Goal: Task Accomplishment & Management: Manage account settings

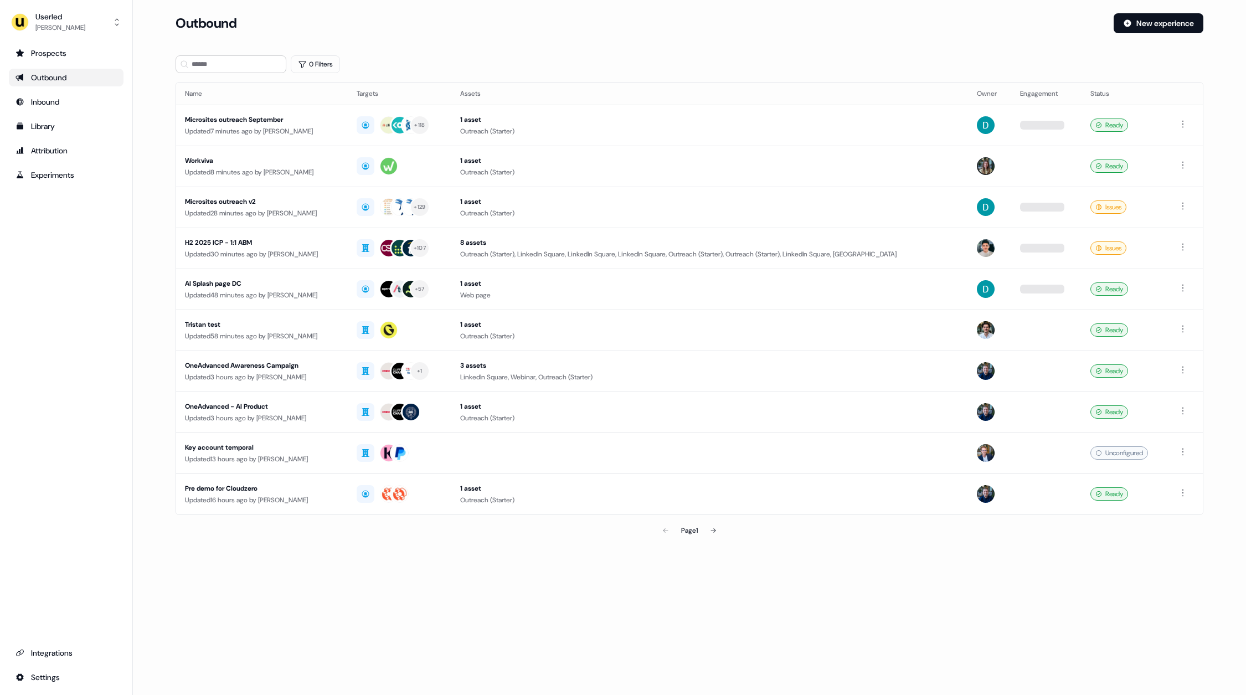
click at [162, 92] on section "Loading... Outbound New experience 0 Filters Name Targets Assets Owner Engageme…" at bounding box center [690, 292] width 1064 height 559
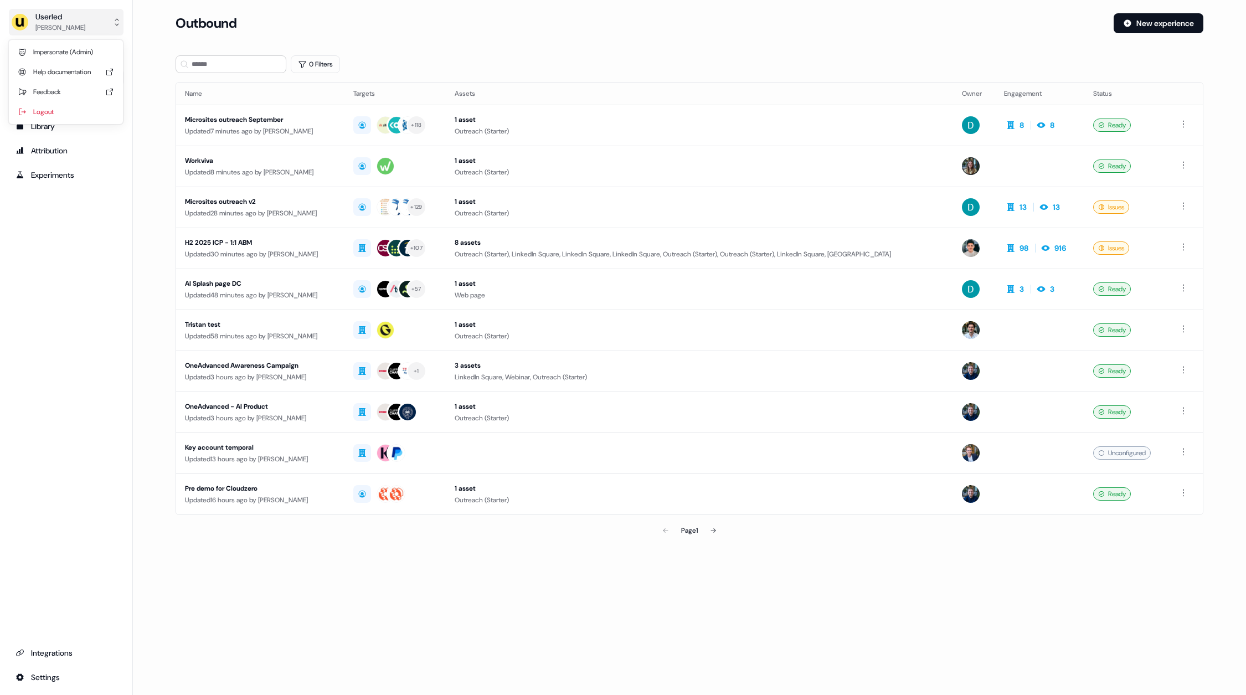
click at [71, 24] on div "[PERSON_NAME]" at bounding box center [60, 27] width 50 height 11
click at [156, 68] on div "Userled [PERSON_NAME] Impersonate (Admin) Help documentation Feedback Logout Pr…" at bounding box center [623, 347] width 1246 height 695
click at [1135, 27] on button "New experience" at bounding box center [1159, 23] width 90 height 20
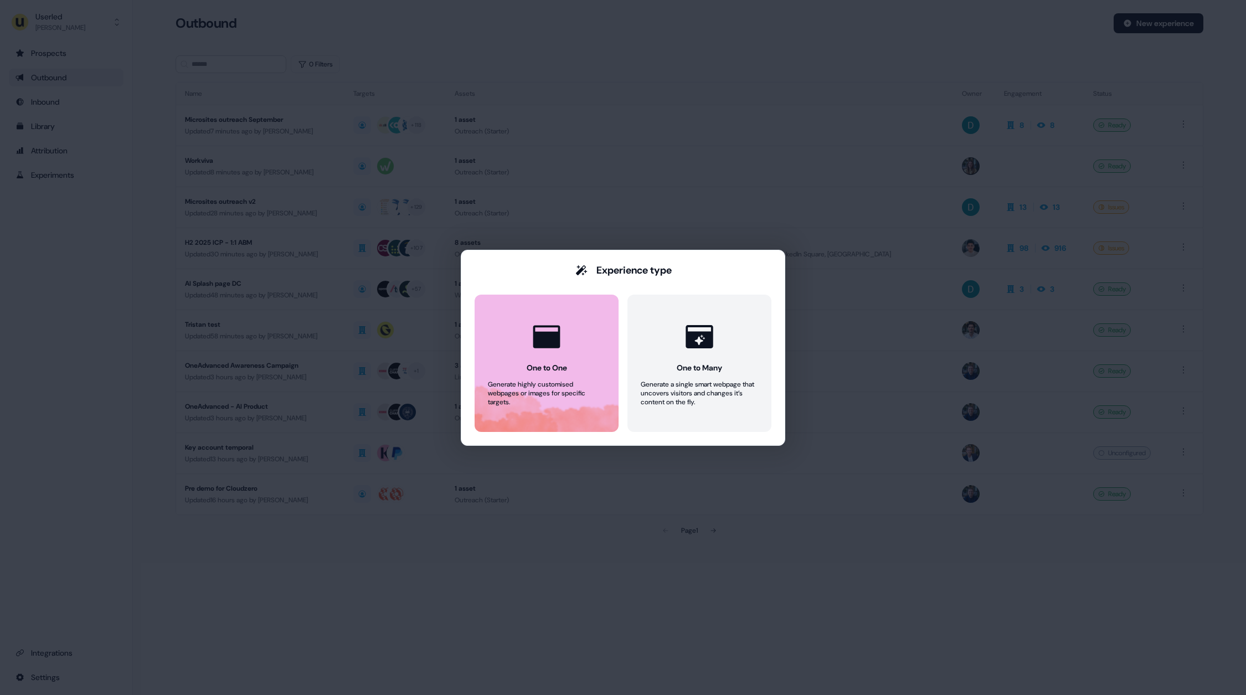
click at [590, 363] on button "One to One Generate highly customised webpages or images for specific targets." at bounding box center [547, 363] width 144 height 137
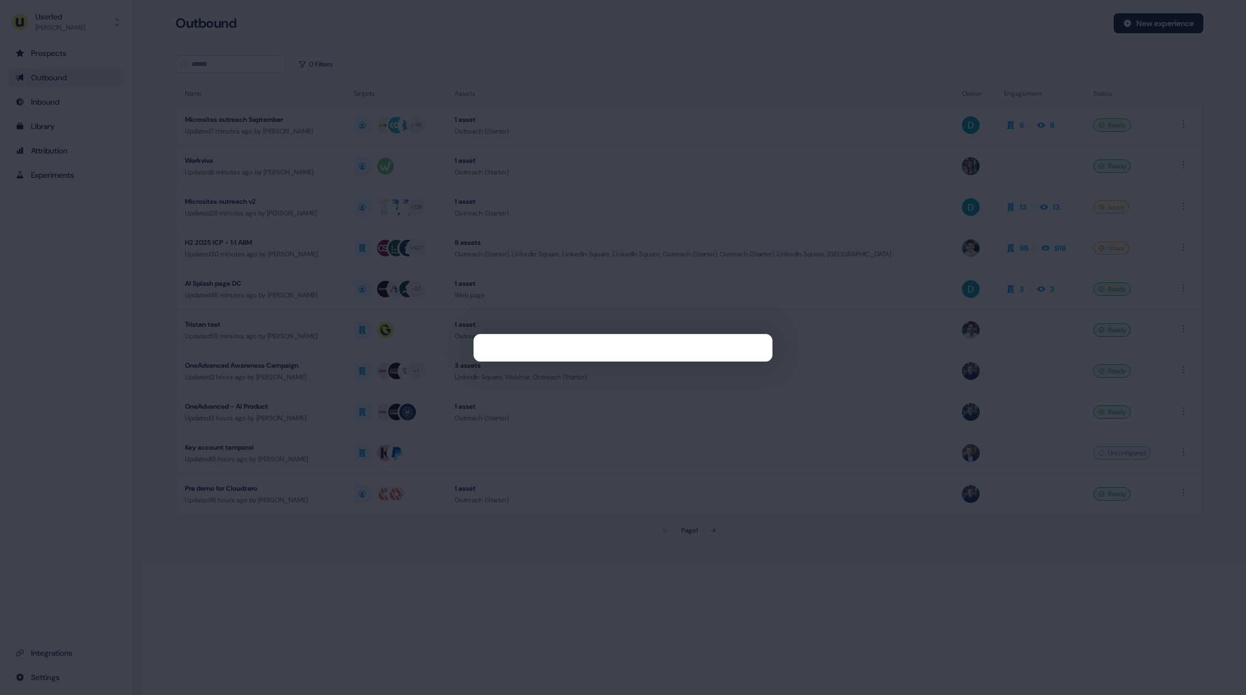
click at [391, 576] on div at bounding box center [623, 347] width 1246 height 695
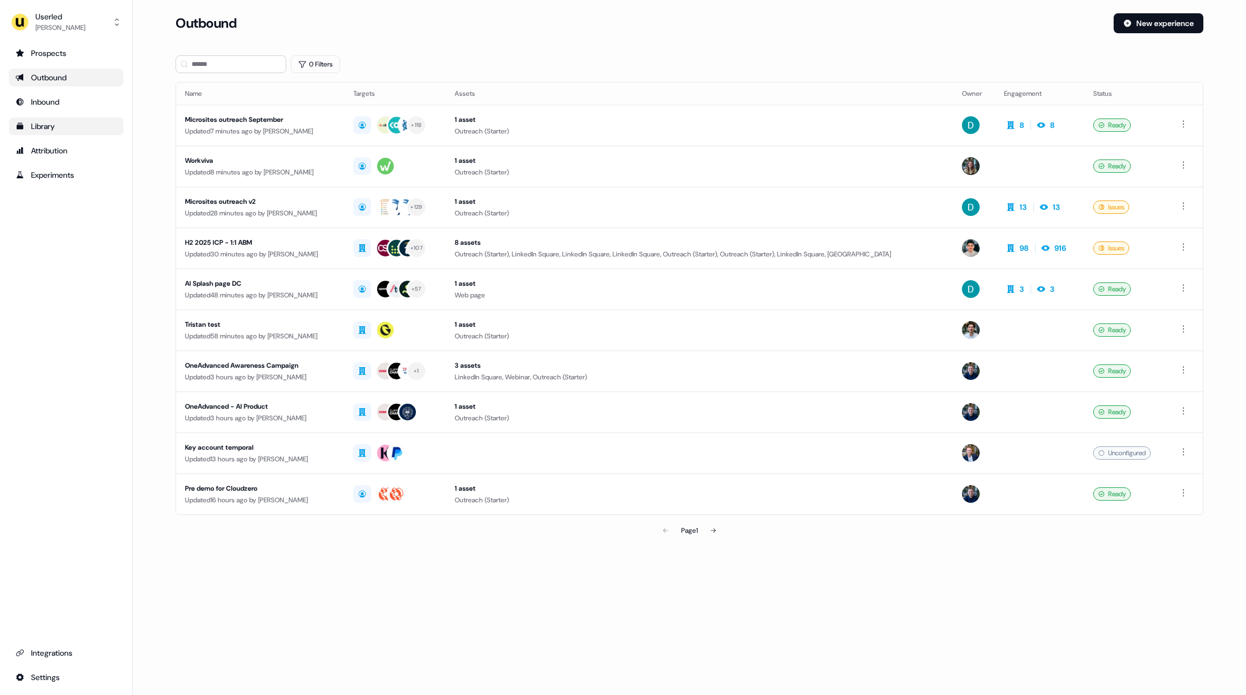
click at [43, 128] on div "Library" at bounding box center [66, 126] width 101 height 11
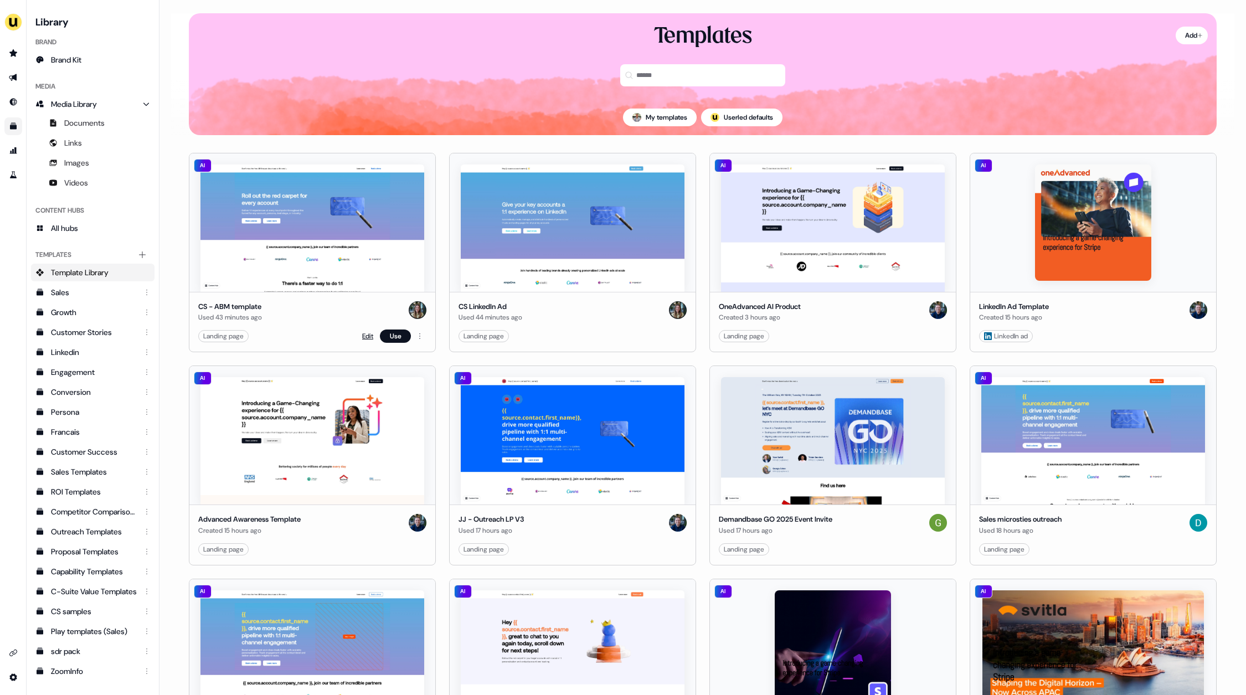
click at [362, 336] on link "Edit" at bounding box center [367, 336] width 11 height 11
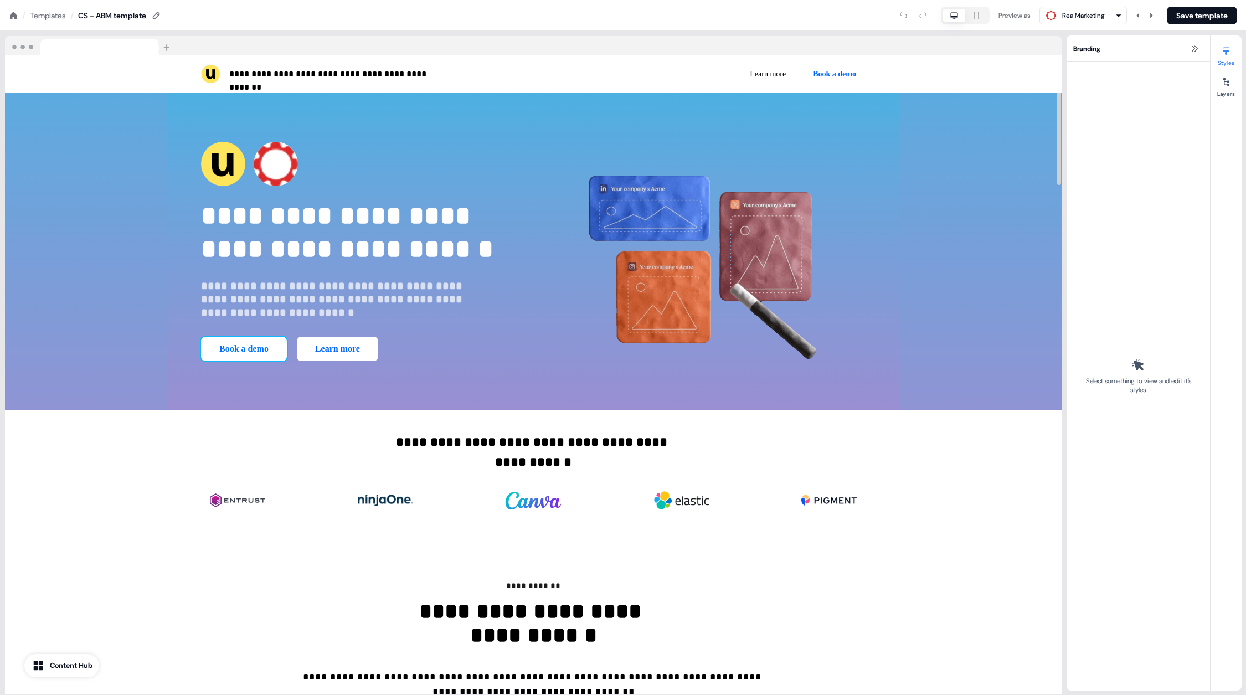
click at [287, 337] on button "Book a demo" at bounding box center [244, 349] width 86 height 24
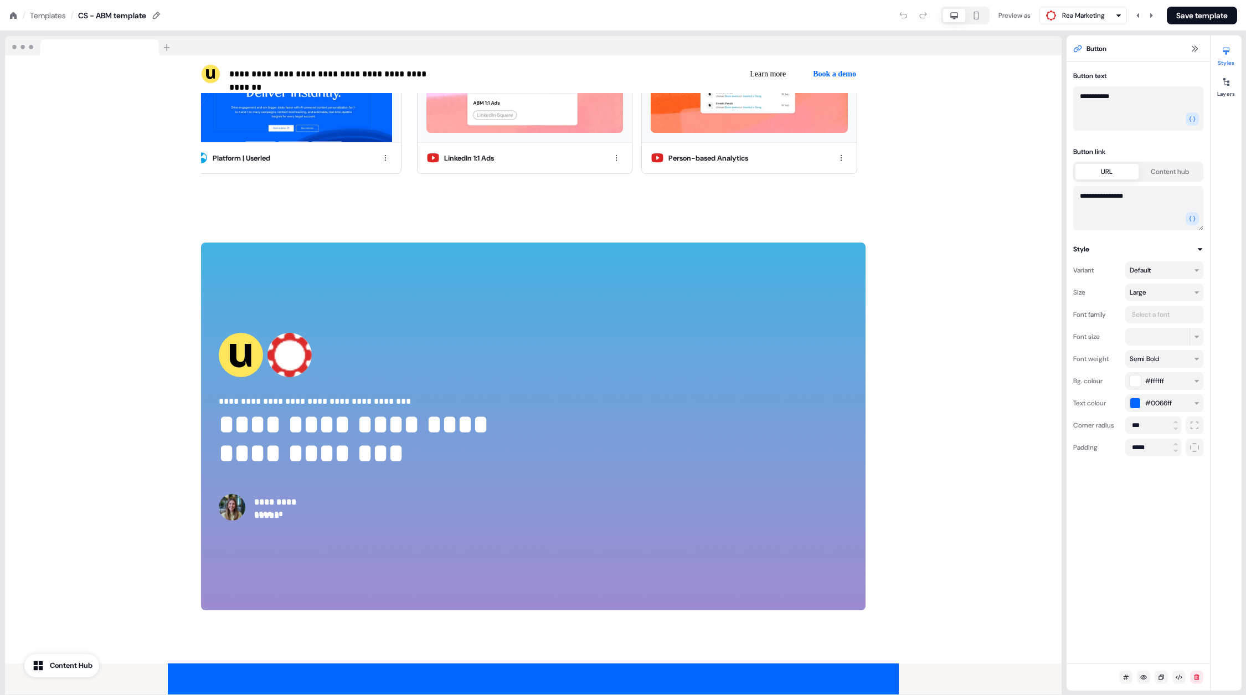
click at [1151, 171] on button "Content hub" at bounding box center [1170, 172] width 63 height 16
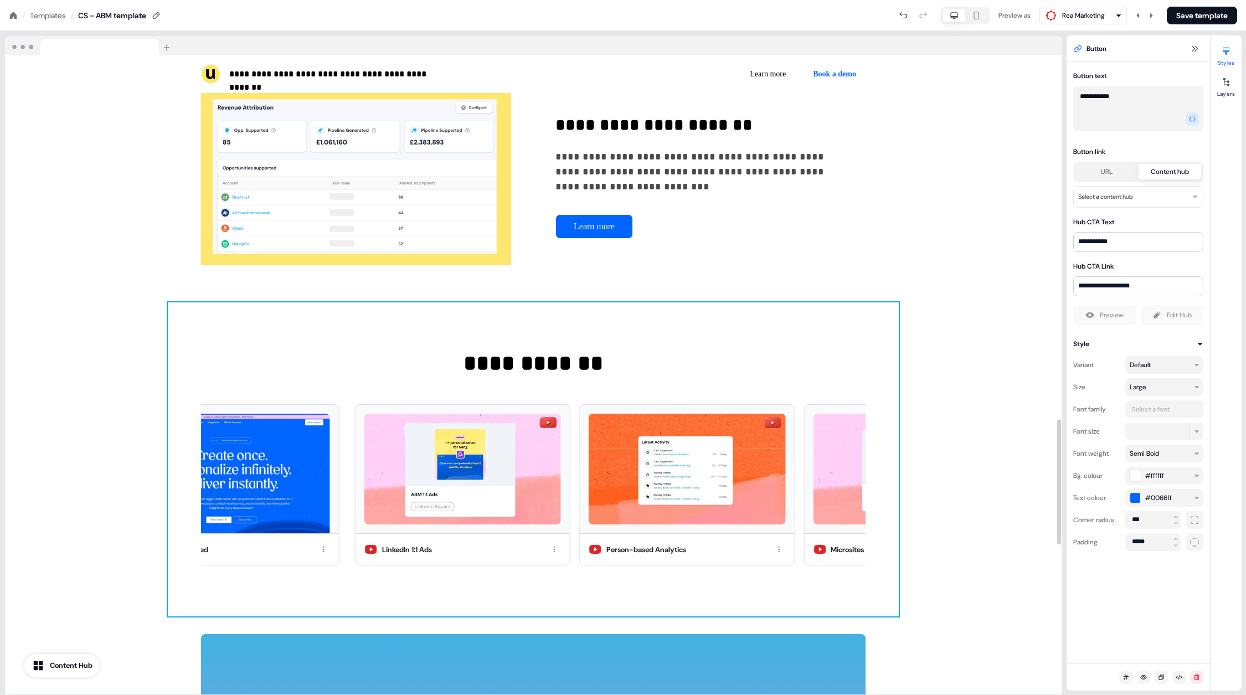
scroll to position [1762, 0]
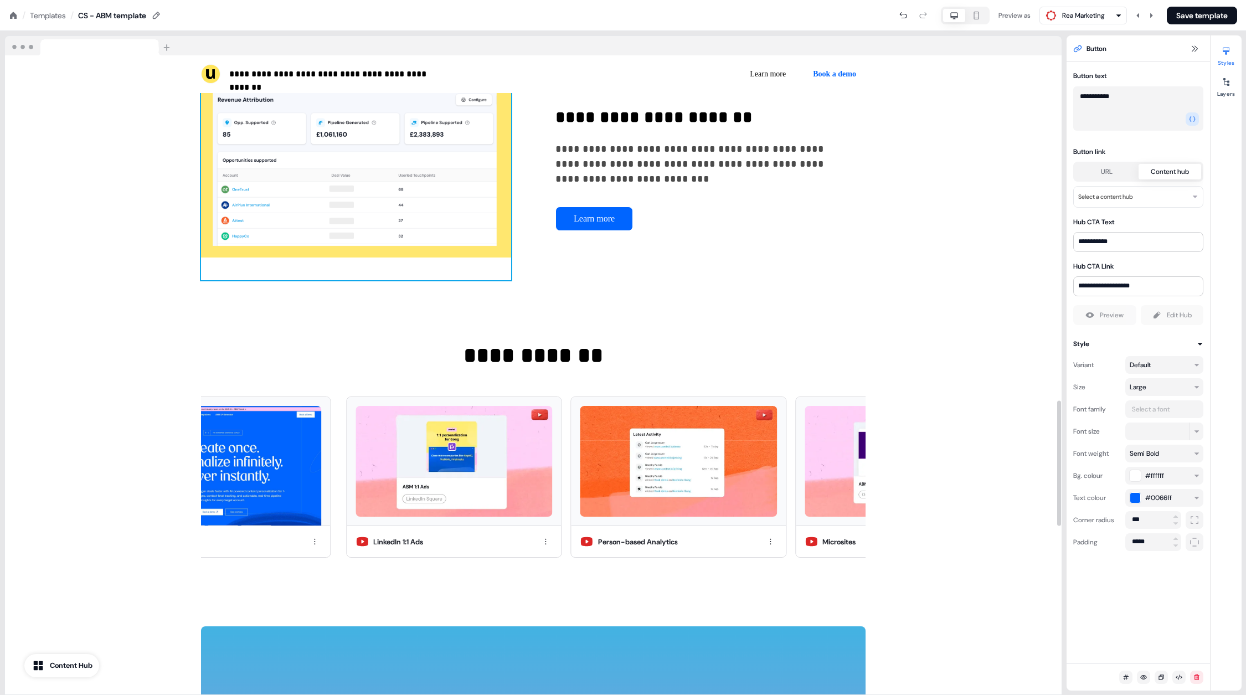
click at [465, 214] on img at bounding box center [356, 170] width 310 height 222
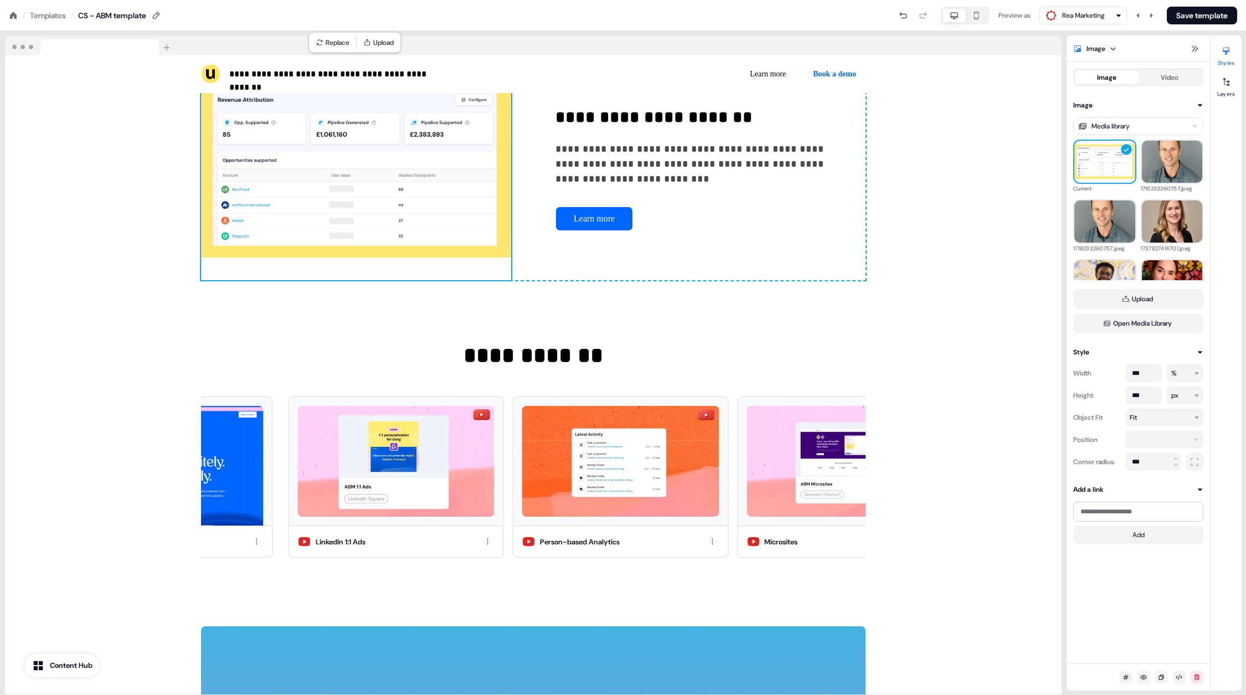
click at [1201, 491] on icon at bounding box center [1200, 489] width 7 height 7
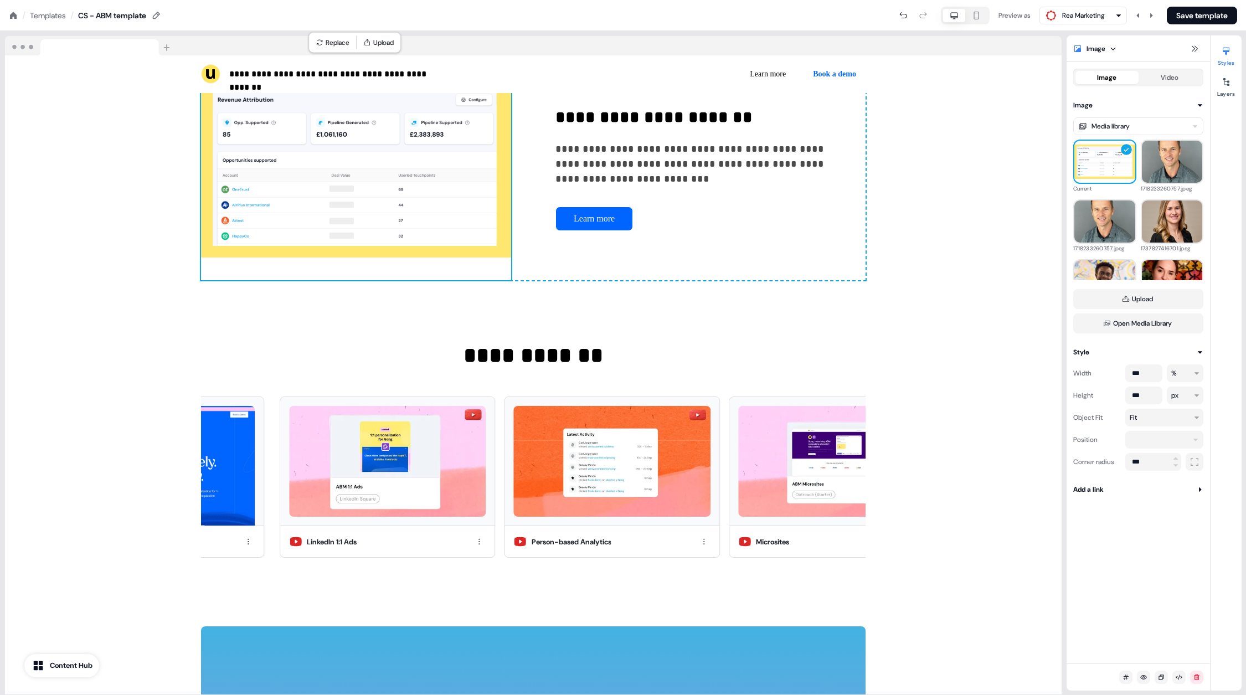
click at [1201, 491] on icon at bounding box center [1200, 489] width 7 height 7
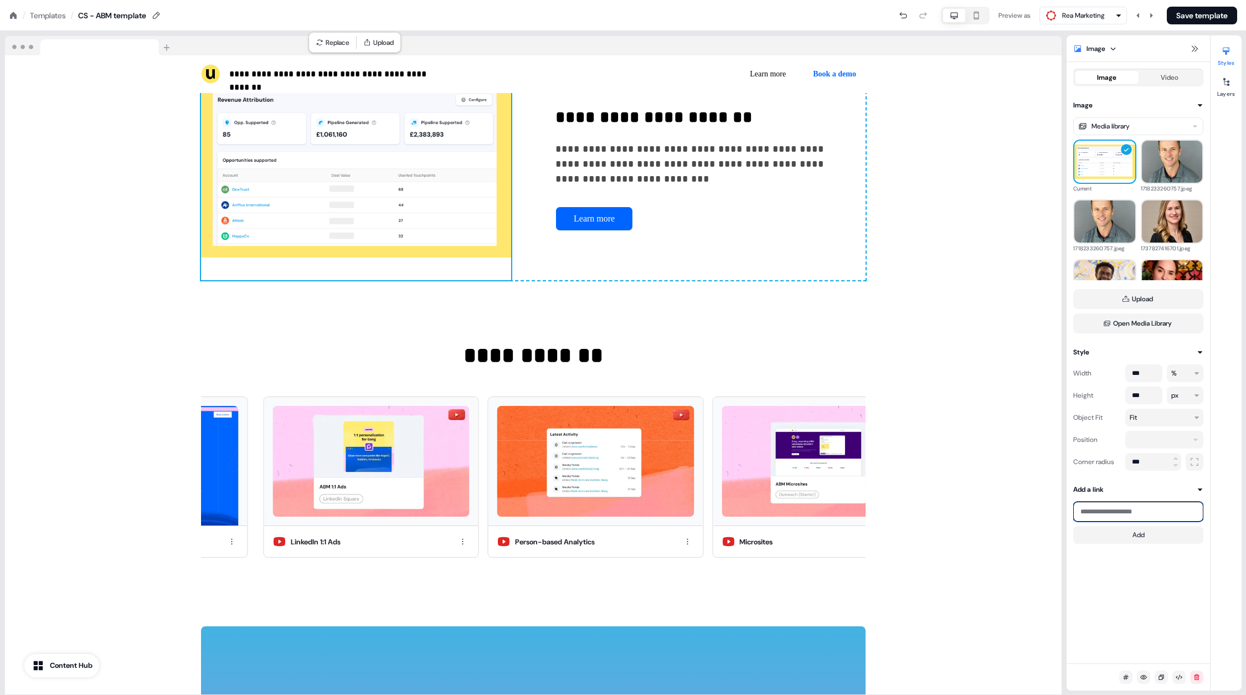
click at [1145, 516] on input at bounding box center [1139, 512] width 130 height 20
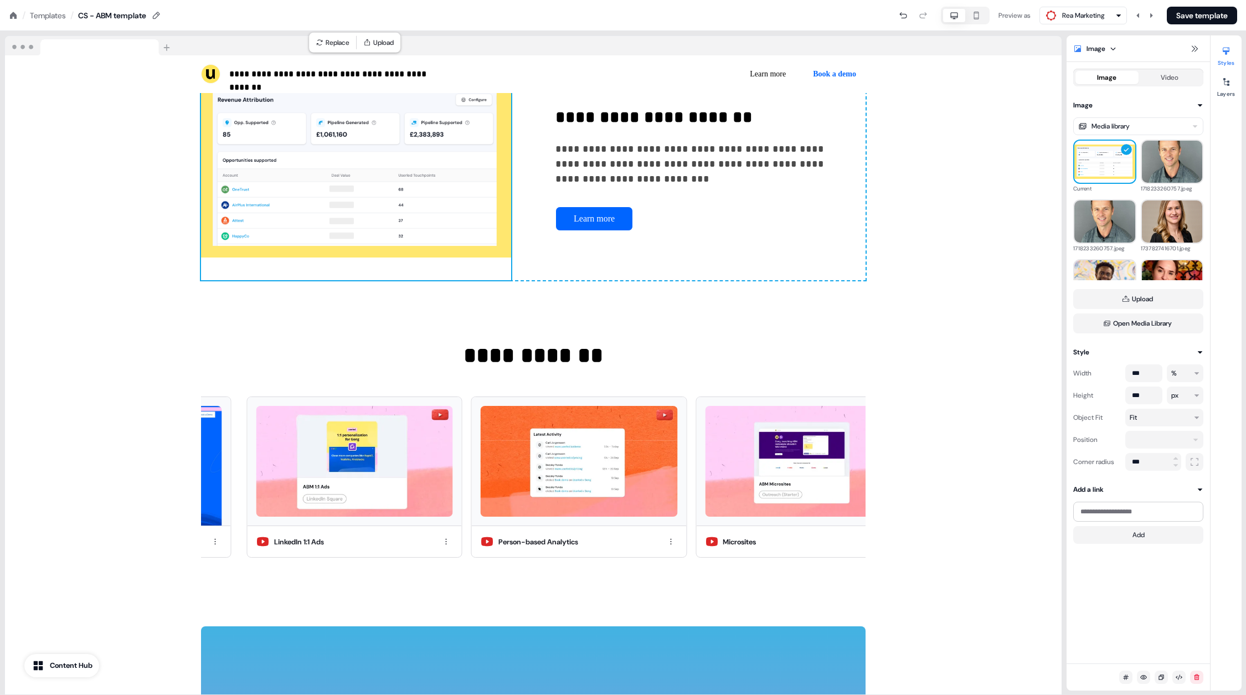
click at [1113, 485] on button "Add a link" at bounding box center [1139, 489] width 130 height 11
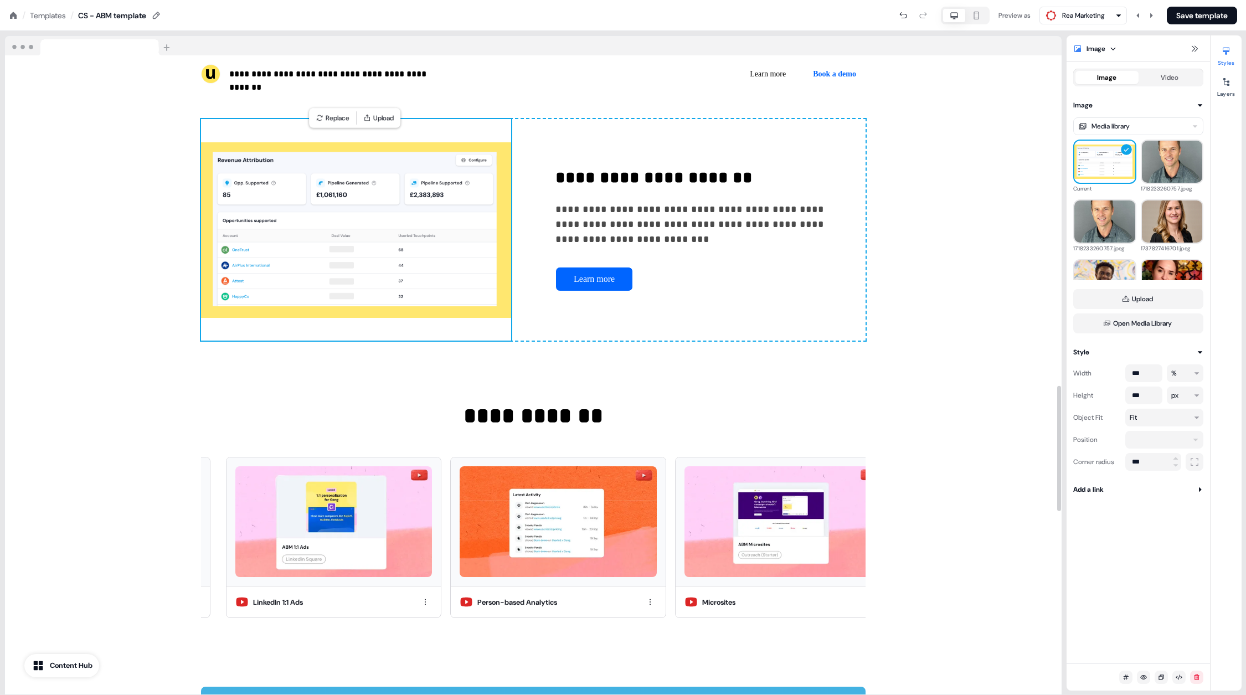
scroll to position [1686, 0]
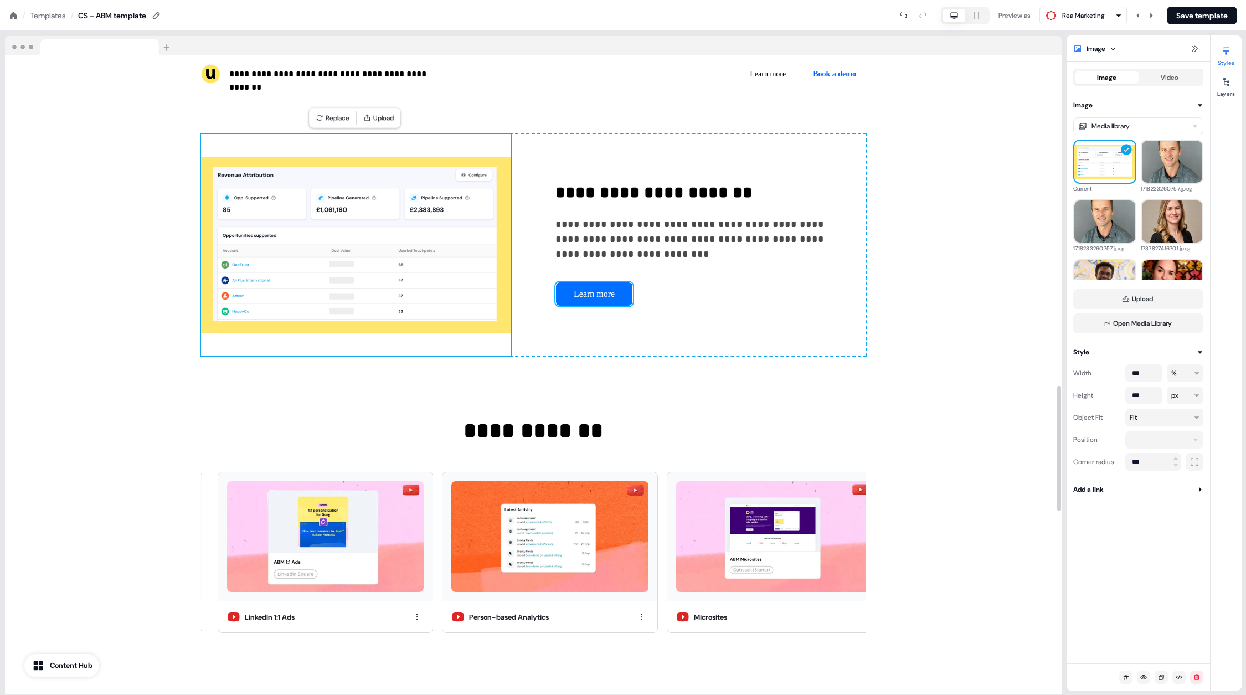
click at [592, 300] on button "Learn more" at bounding box center [595, 294] width 78 height 24
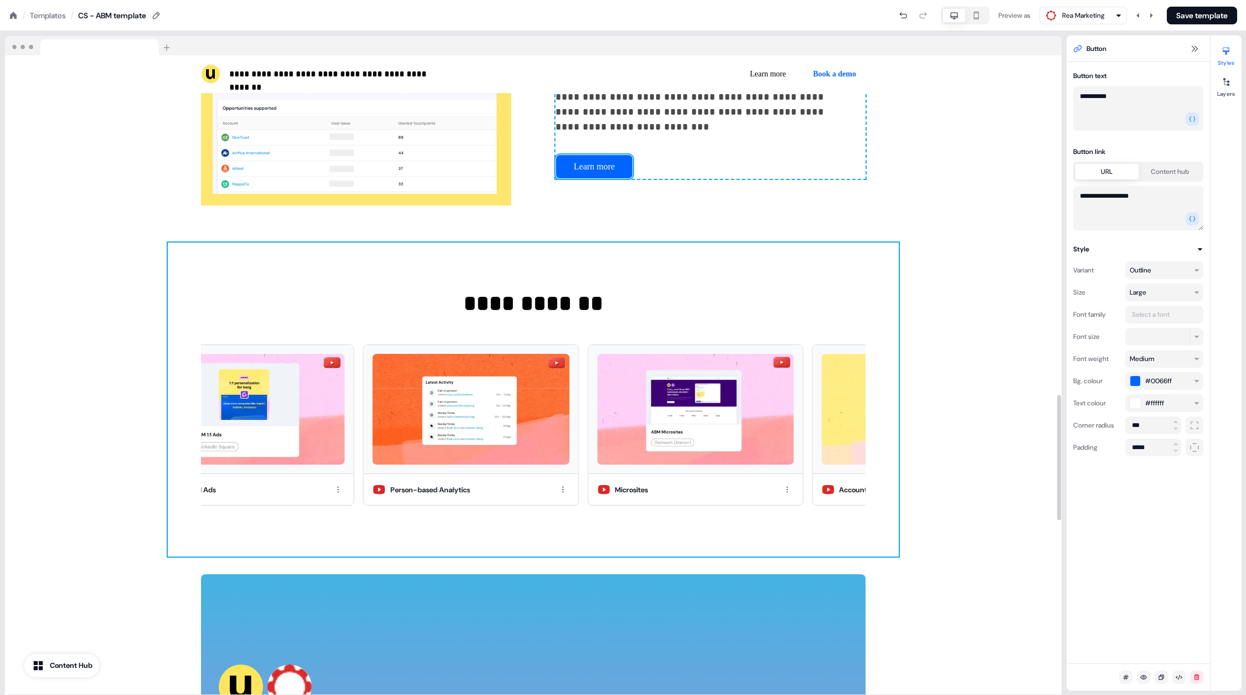
scroll to position [1819, 0]
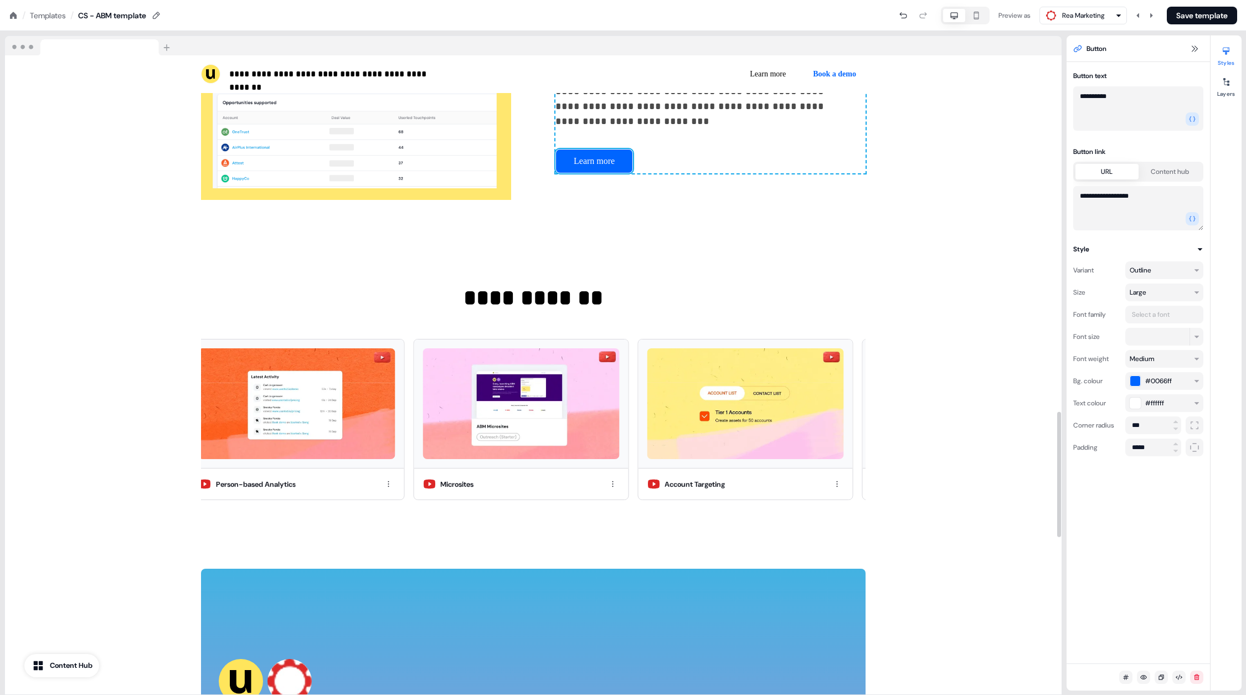
click at [53, 666] on div "Content Hub" at bounding box center [71, 665] width 43 height 11
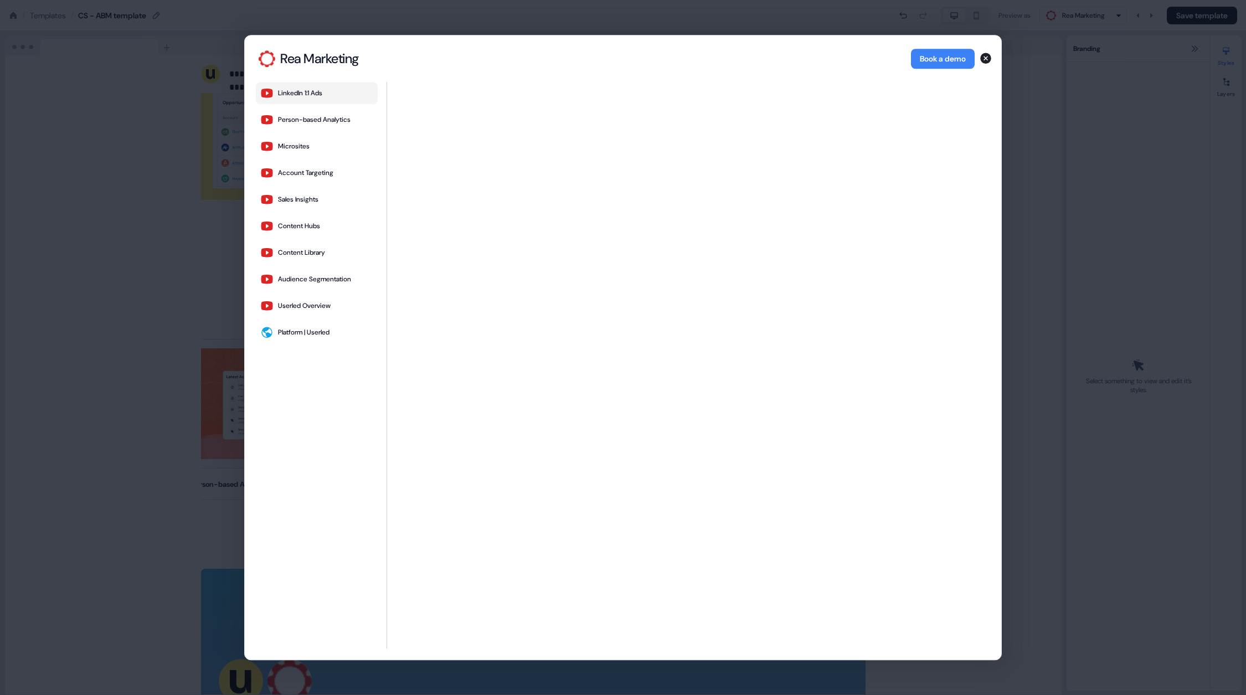
click at [115, 500] on div "Rea Marketing Rea Marketing Book a demo LinkedIn 1:1 Ads Person-based Analytics…" at bounding box center [623, 347] width 1246 height 695
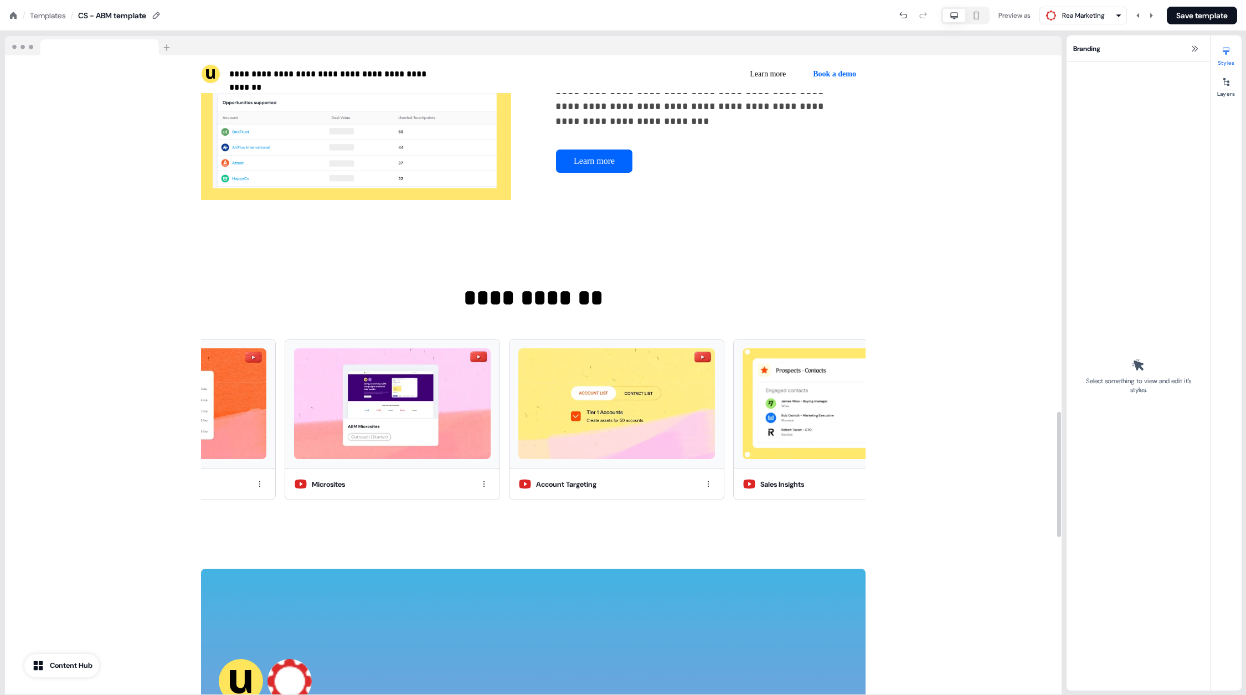
click at [65, 672] on button "Content Hub" at bounding box center [61, 665] width 75 height 23
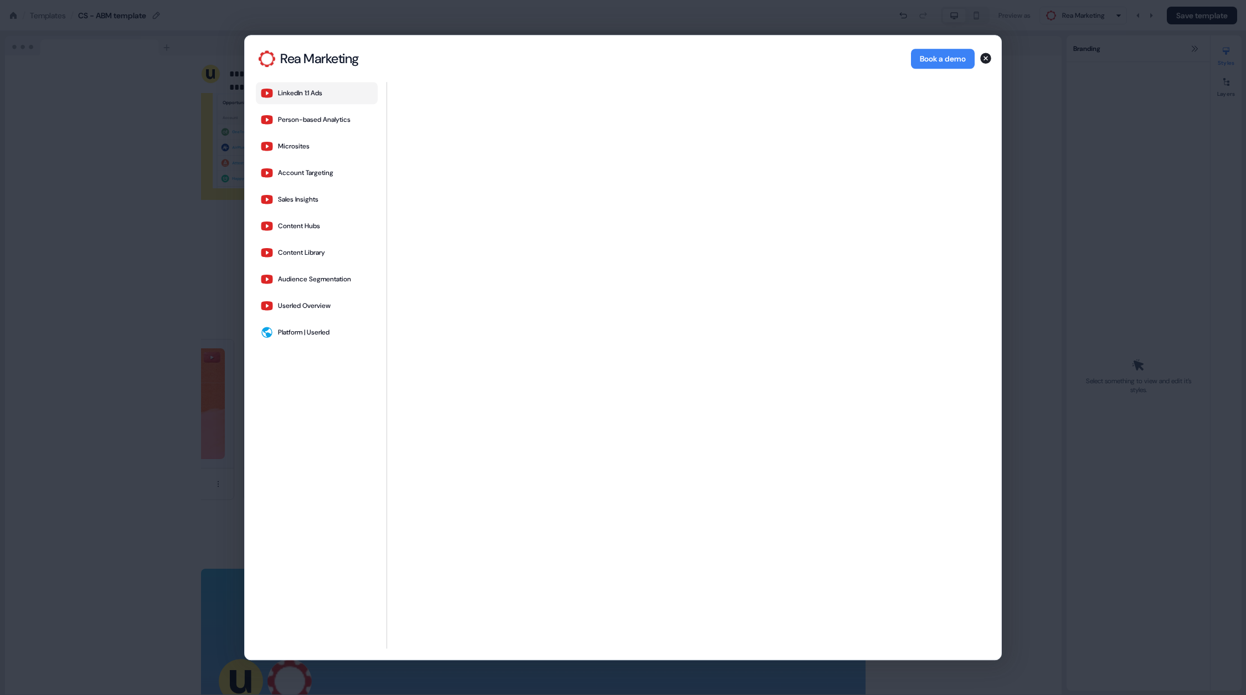
click at [85, 552] on div "Rea Marketing Rea Marketing Book a demo LinkedIn 1:1 Ads Person-based Analytics…" at bounding box center [623, 347] width 1246 height 695
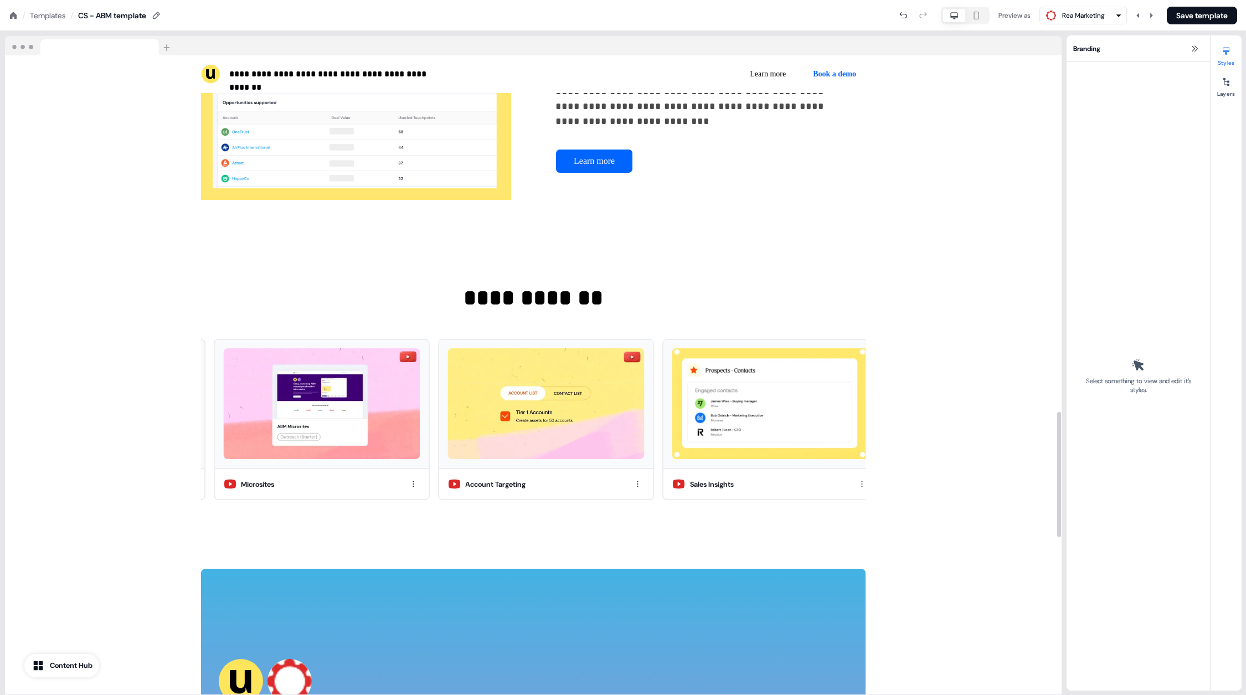
click at [14, 19] on div "/ Templates /" at bounding box center [41, 15] width 65 height 12
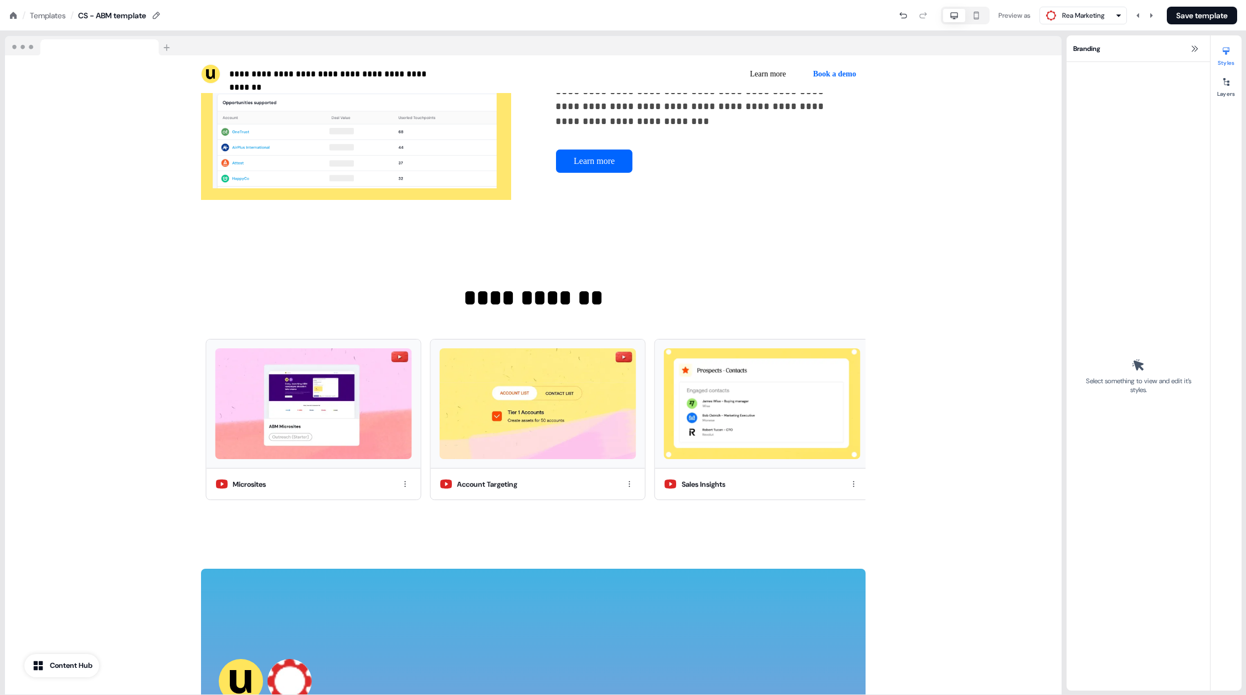
click at [13, 17] on icon at bounding box center [13, 15] width 9 height 9
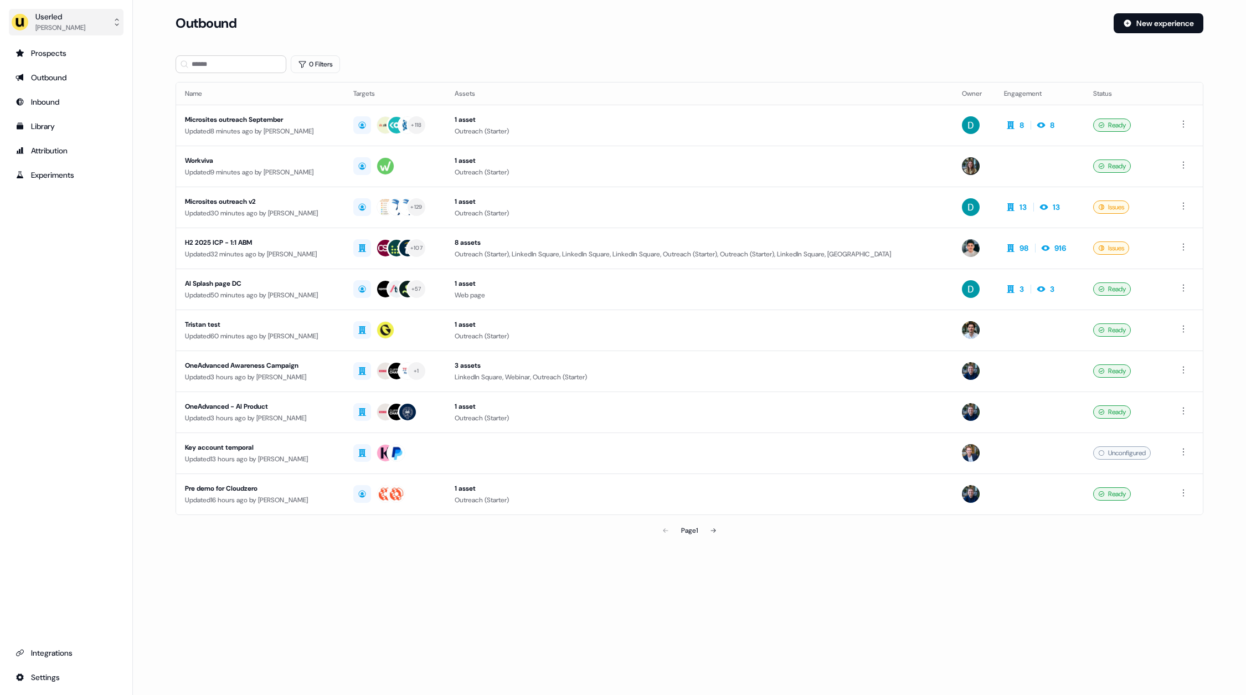
click at [73, 27] on div "Oliver Grogan" at bounding box center [60, 27] width 50 height 11
click at [73, 48] on div "Impersonate (Admin)" at bounding box center [65, 52] width 105 height 20
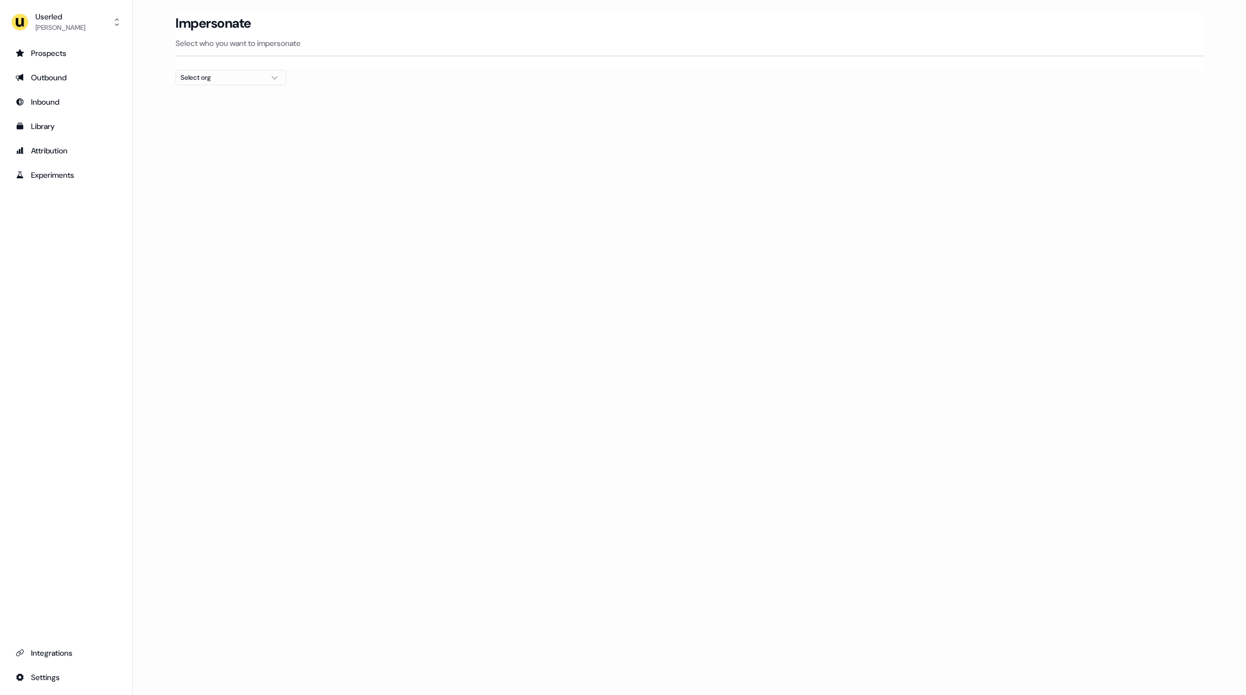
click at [222, 75] on div "Select org" at bounding box center [222, 77] width 83 height 11
type input "*"
type input "*****"
click at [205, 119] on div "Kpler" at bounding box center [231, 118] width 110 height 18
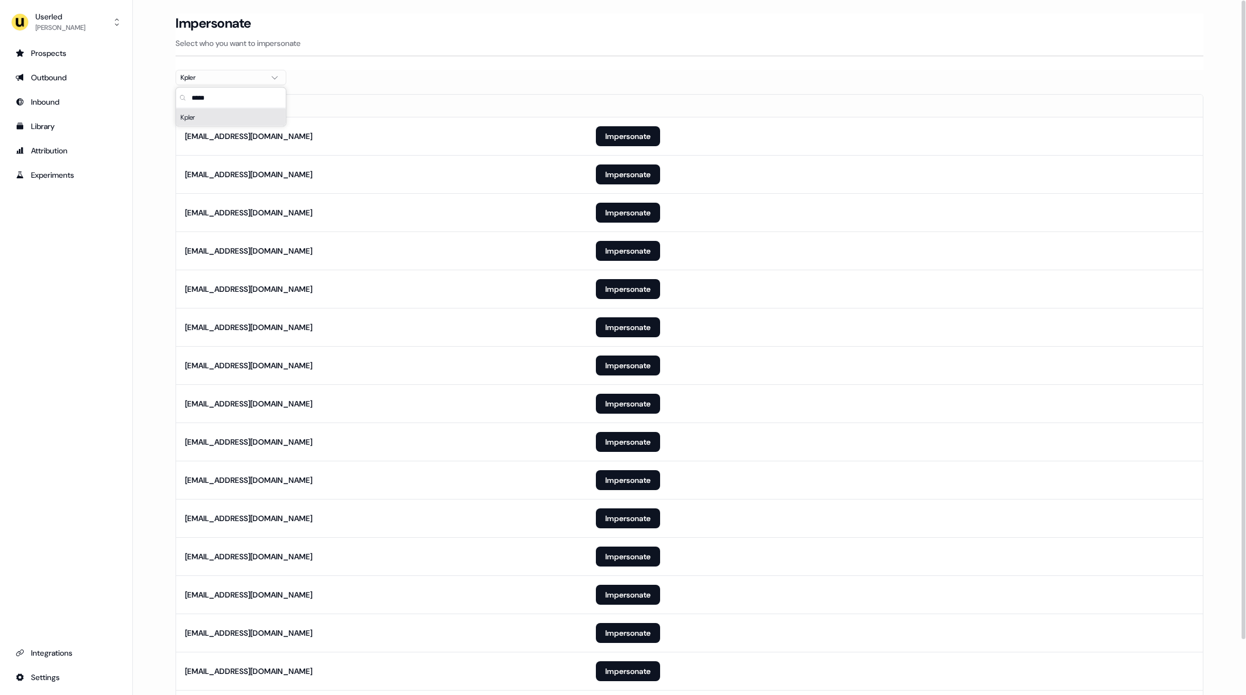
click at [459, 99] on th "Email" at bounding box center [381, 106] width 411 height 22
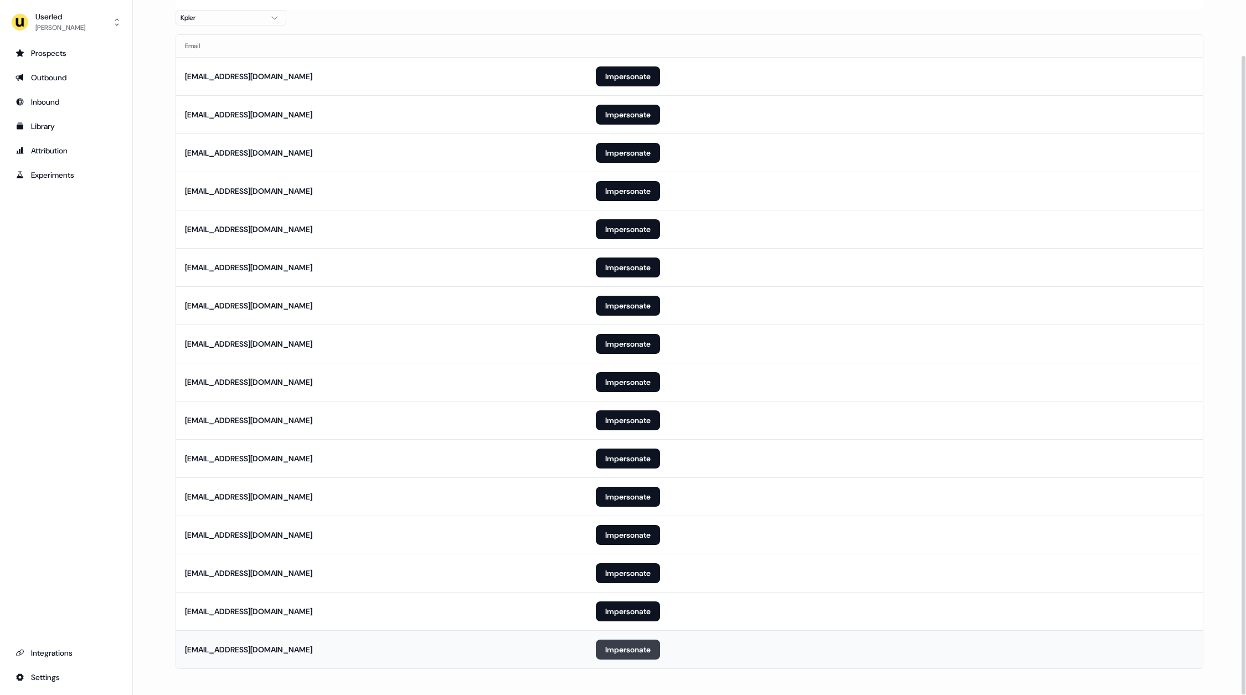
click at [630, 649] on button "Impersonate" at bounding box center [628, 650] width 64 height 20
